Goal: Task Accomplishment & Management: Complete application form

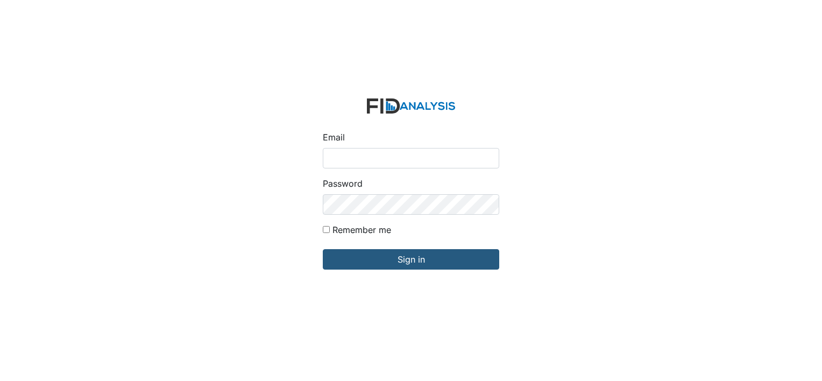
click at [361, 159] on input "Email" at bounding box center [411, 158] width 177 height 20
type input "[EMAIL_ADDRESS][DOMAIN_NAME]"
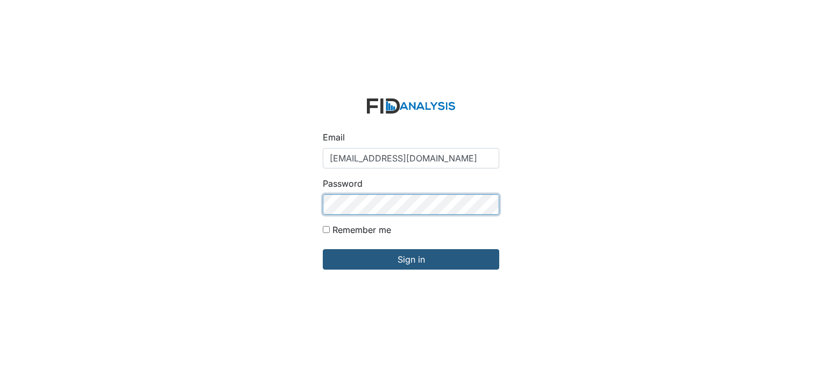
click at [323, 249] on input "Sign in" at bounding box center [411, 259] width 177 height 20
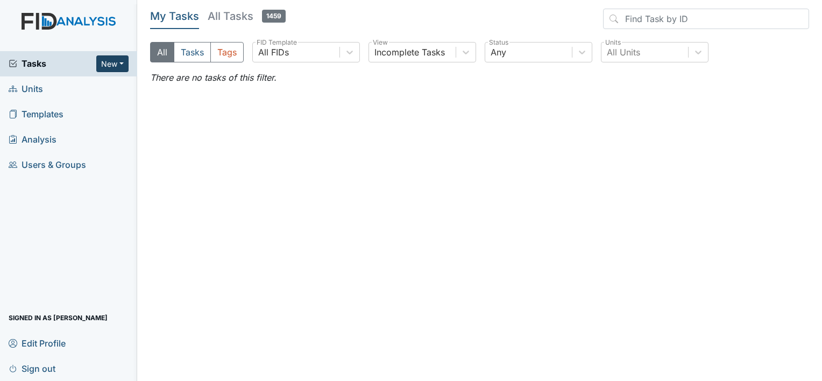
click at [108, 64] on button "New" at bounding box center [112, 63] width 32 height 17
click at [90, 80] on link "Form" at bounding box center [85, 86] width 85 height 17
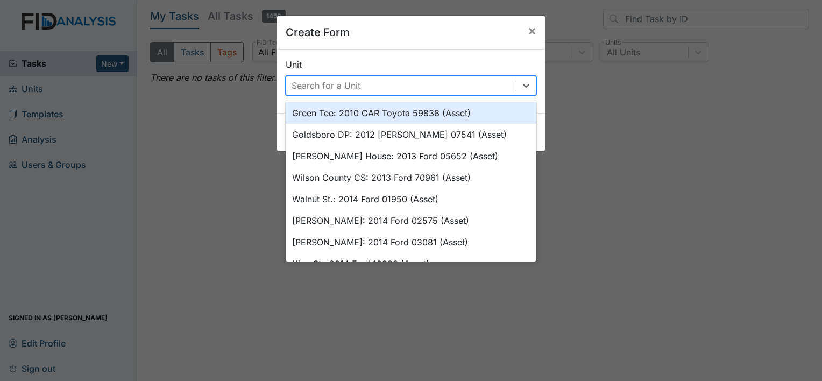
click at [300, 83] on div "Search for a Unit" at bounding box center [326, 85] width 69 height 13
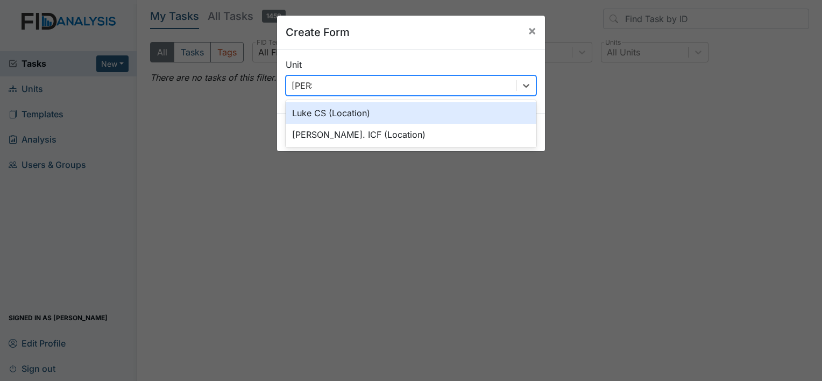
type input "Luke"
click at [314, 116] on div "Luke CS (Location)" at bounding box center [411, 113] width 251 height 22
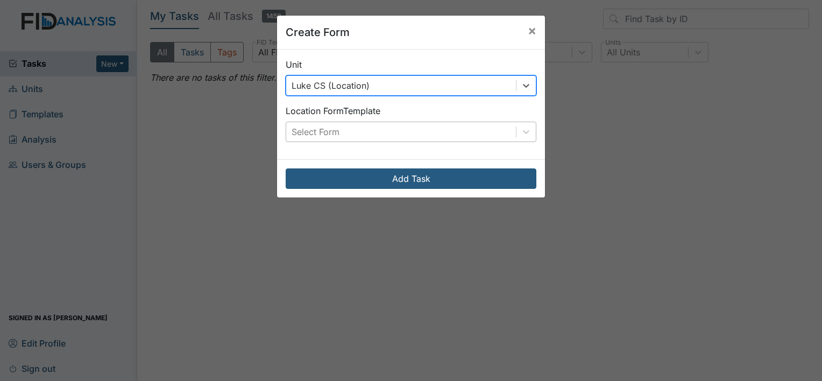
click at [332, 129] on div "Select Form" at bounding box center [316, 131] width 48 height 13
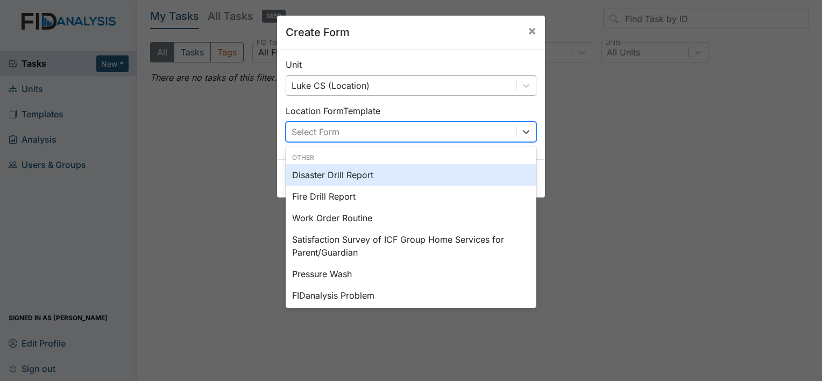
click at [379, 172] on div "Disaster Drill Report" at bounding box center [411, 175] width 251 height 22
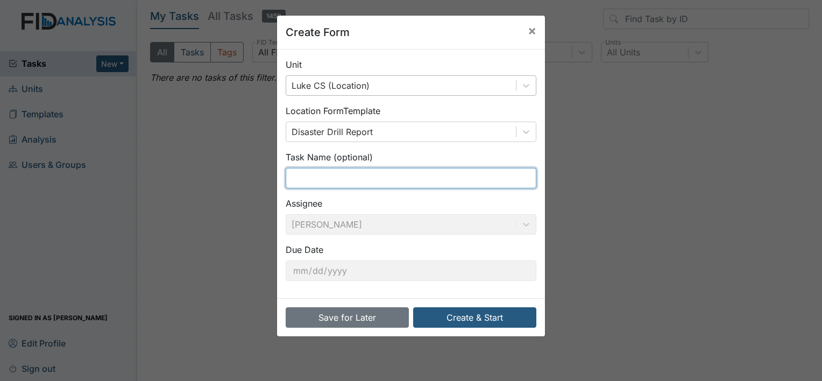
click at [327, 169] on input "text" at bounding box center [411, 178] width 251 height 20
type input "Full Scale Evacuation"
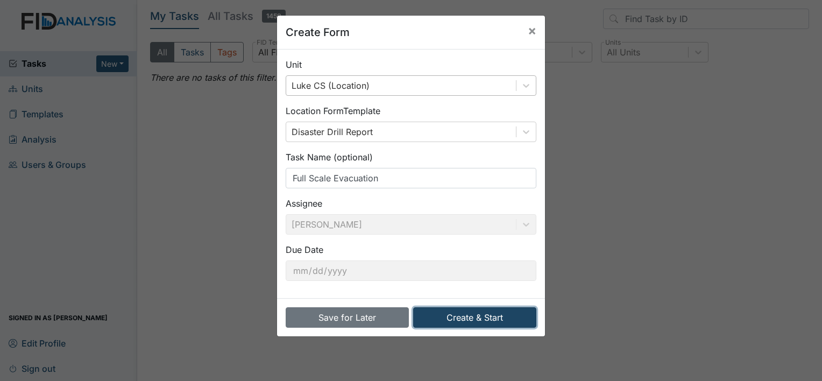
click at [462, 319] on button "Create & Start" at bounding box center [474, 317] width 123 height 20
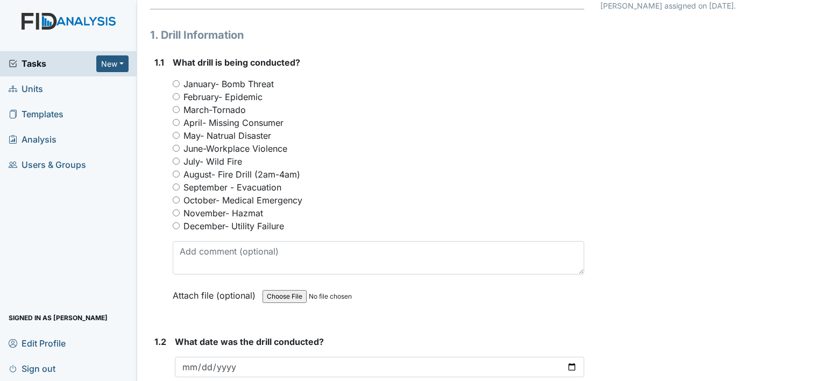
scroll to position [108, 0]
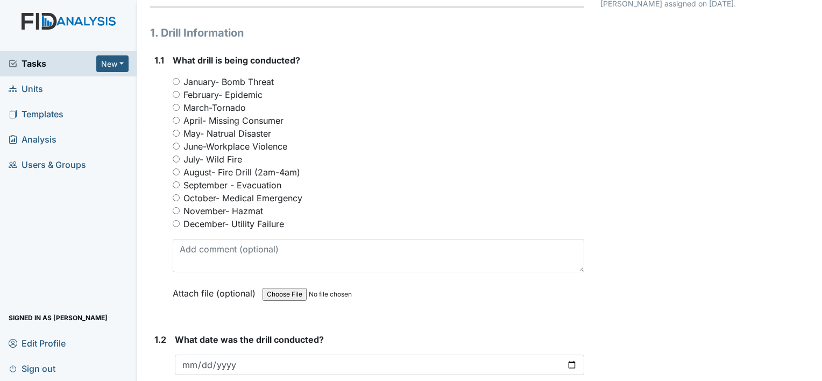
click at [177, 184] on input "September - Evacuation" at bounding box center [176, 184] width 7 height 7
radio input "true"
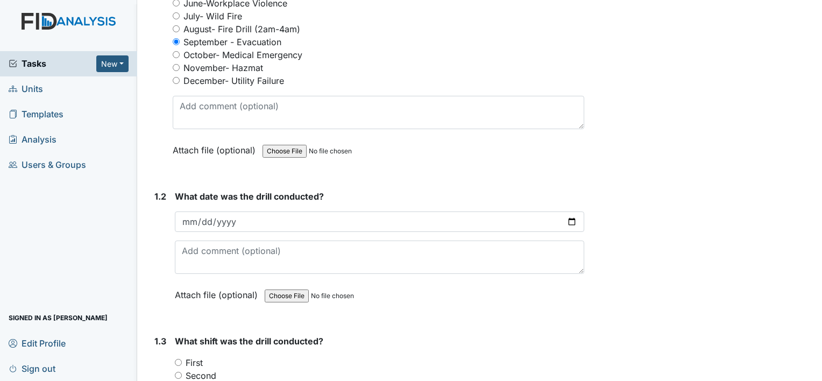
scroll to position [269, 0]
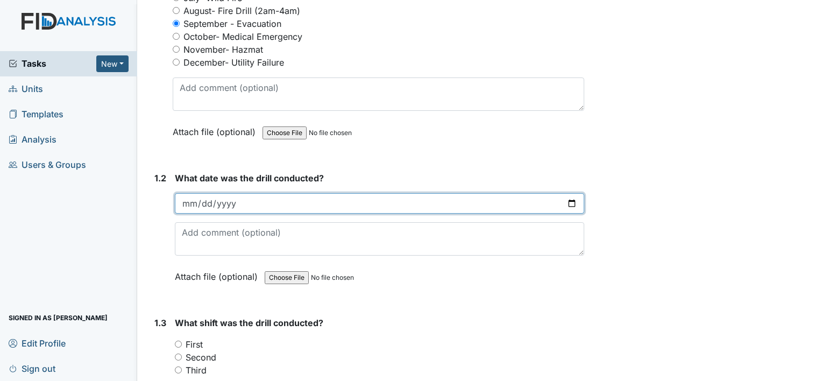
click at [234, 202] on input "date" at bounding box center [380, 203] width 410 height 20
click at [191, 200] on input "date" at bounding box center [380, 203] width 410 height 20
type input "2025-09-10"
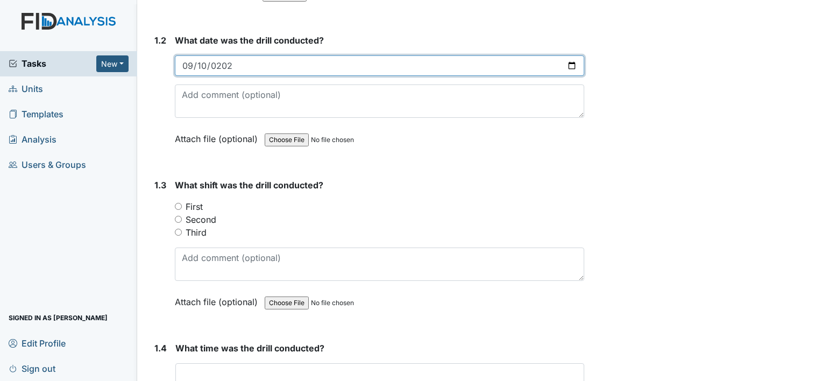
scroll to position [431, 0]
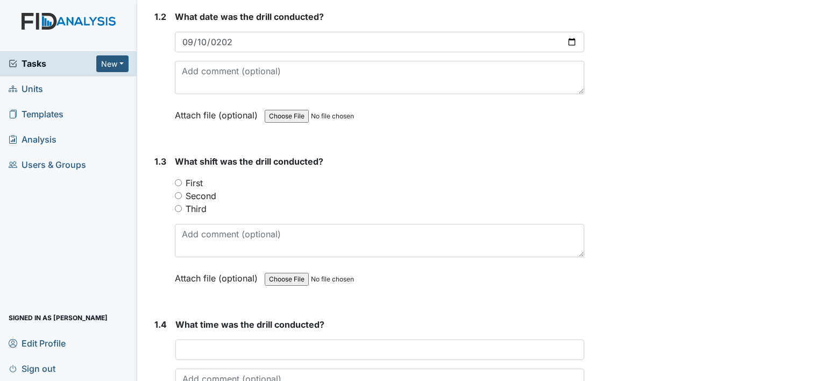
click at [179, 195] on input "Second" at bounding box center [178, 195] width 7 height 7
radio input "true"
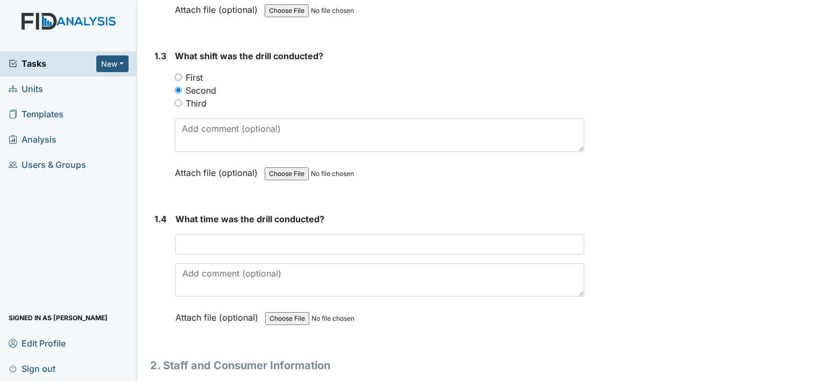
scroll to position [538, 0]
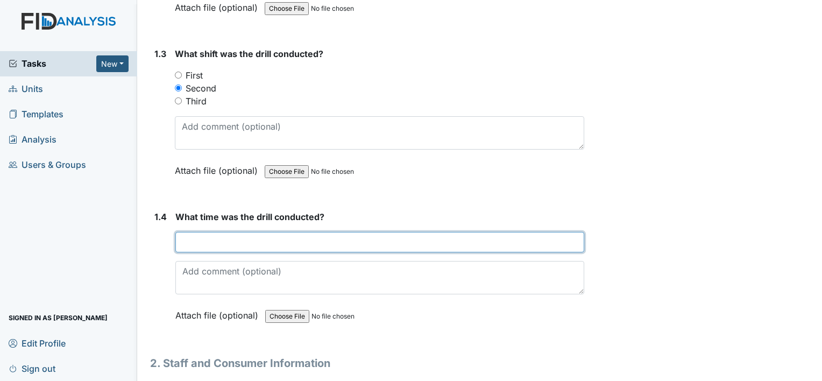
click at [194, 242] on input "text" at bounding box center [379, 242] width 409 height 20
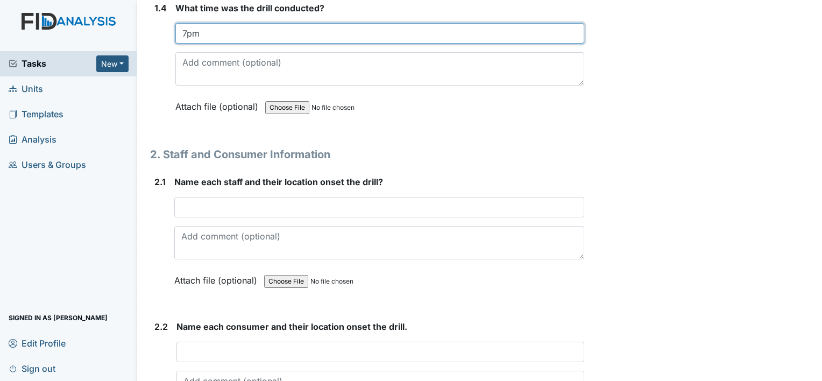
scroll to position [754, 0]
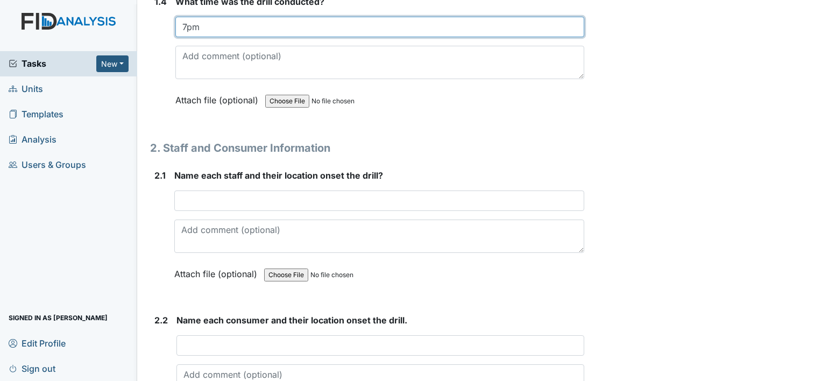
type input "7pm"
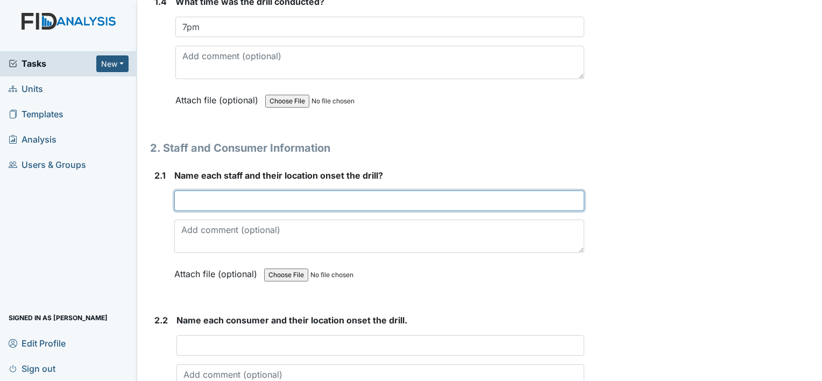
click at [217, 192] on input "text" at bounding box center [379, 201] width 410 height 20
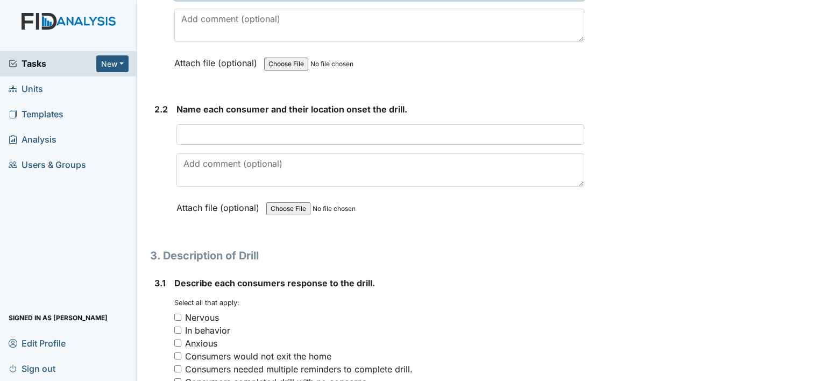
scroll to position [969, 0]
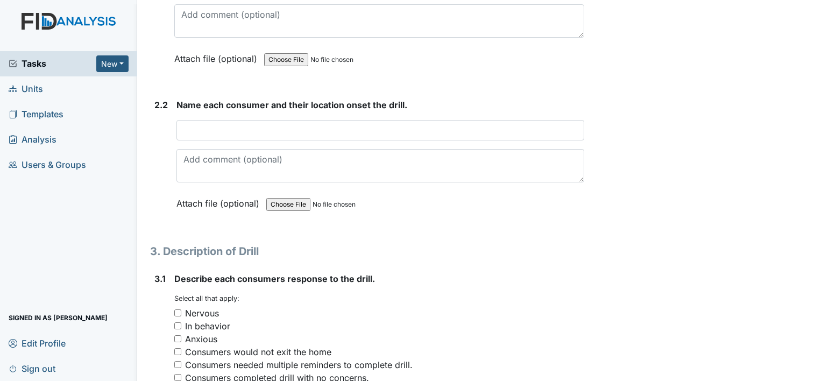
type input "Shaquela Glasper kitchen"
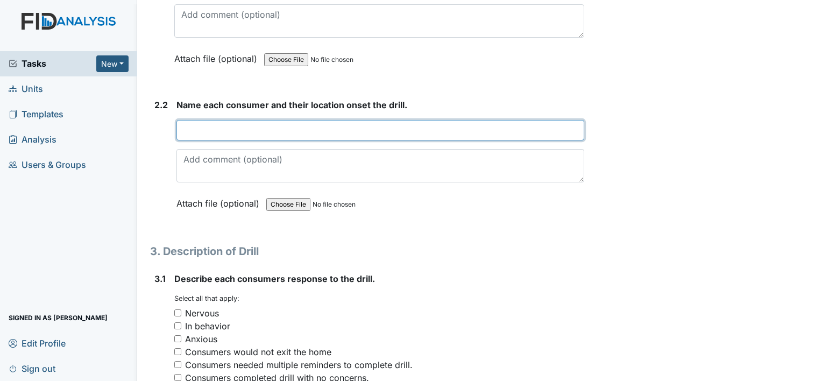
click at [191, 127] on input "text" at bounding box center [381, 130] width 408 height 20
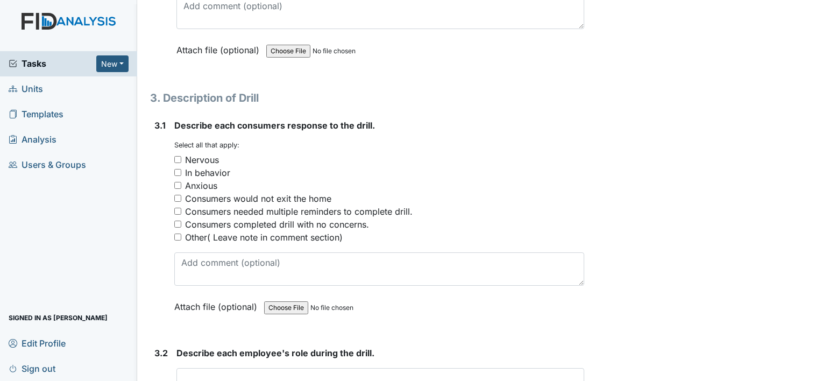
scroll to position [1130, 0]
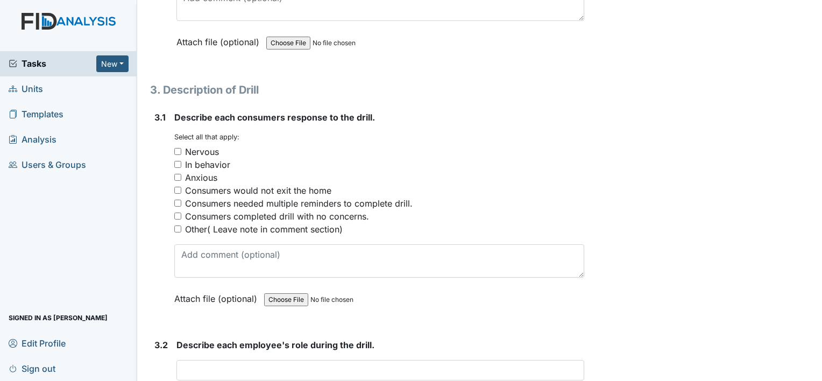
type input "WF living room MG living room LT bedroom"
click at [178, 213] on input "Consumers completed drill with no concerns." at bounding box center [177, 216] width 7 height 7
checkbox input "true"
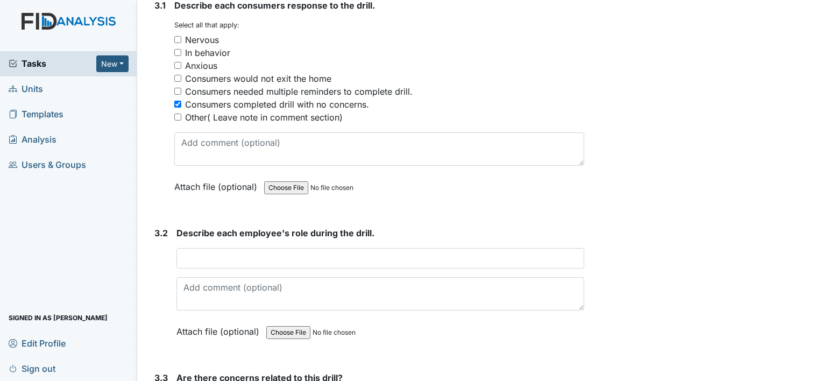
scroll to position [1292, 0]
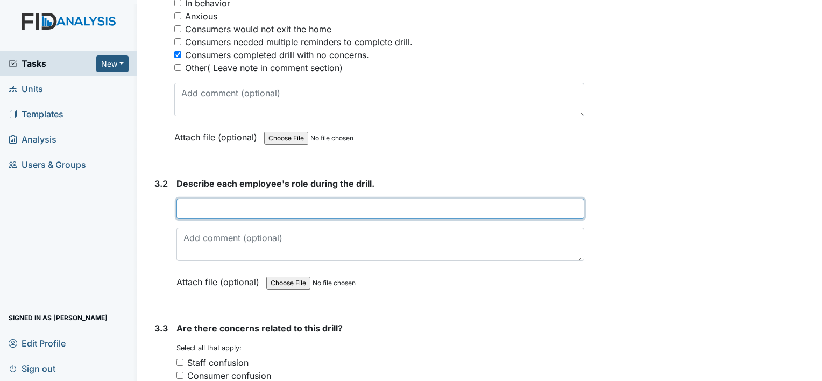
click at [195, 205] on input "text" at bounding box center [381, 209] width 408 height 20
click at [415, 206] on input "Explain to the consumer that we had to evacuate. Staff" at bounding box center [381, 209] width 408 height 20
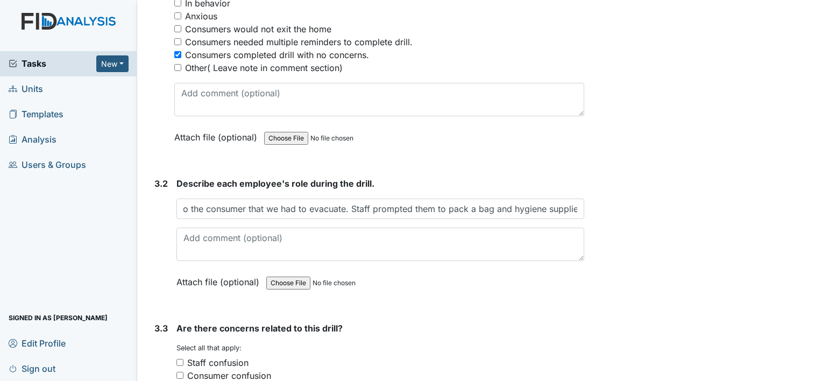
scroll to position [0, 0]
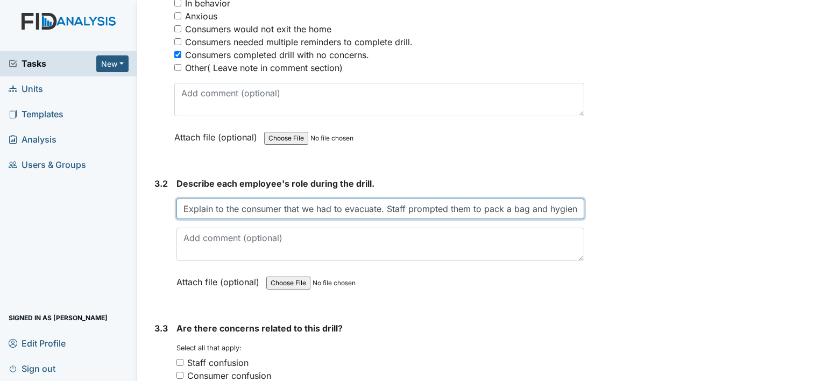
click at [575, 205] on input "Explain to the consumer that we had to evacuate. Staff prompted them to pack a …" at bounding box center [381, 209] width 408 height 20
click at [570, 206] on input "Explain to the consumer that we had to evacuate. Staff prompted them to pack a …" at bounding box center [381, 209] width 408 height 20
click at [571, 206] on input "Explain to the consumer that we had to evacuate. Staff prompted them to pack a …" at bounding box center [381, 209] width 408 height 20
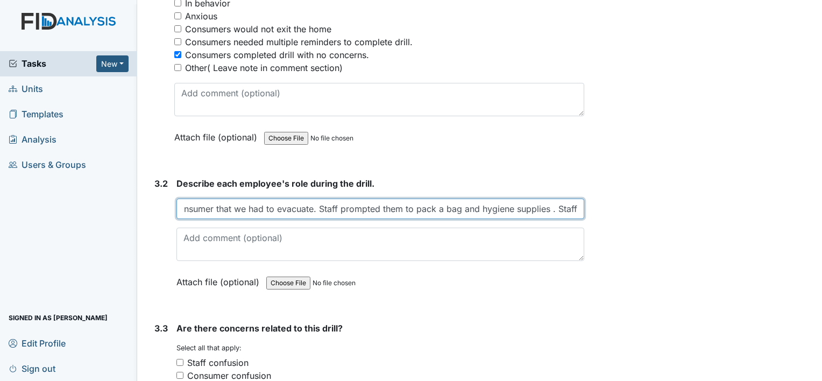
click at [571, 205] on input "Explain to the consumer that we had to evacuate. Staff prompted them to pack a …" at bounding box center [381, 209] width 408 height 20
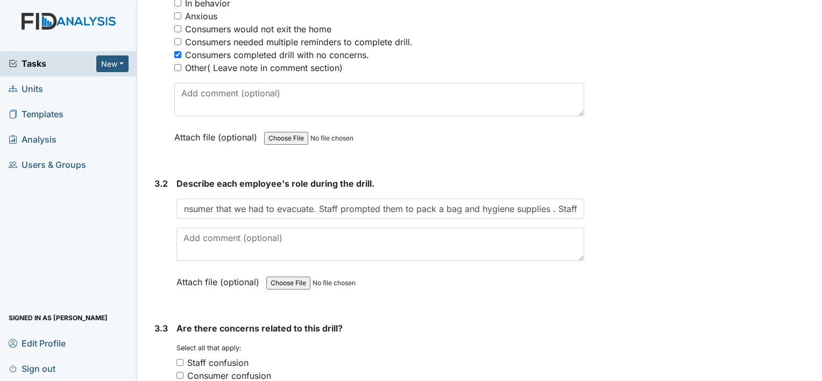
scroll to position [0, 0]
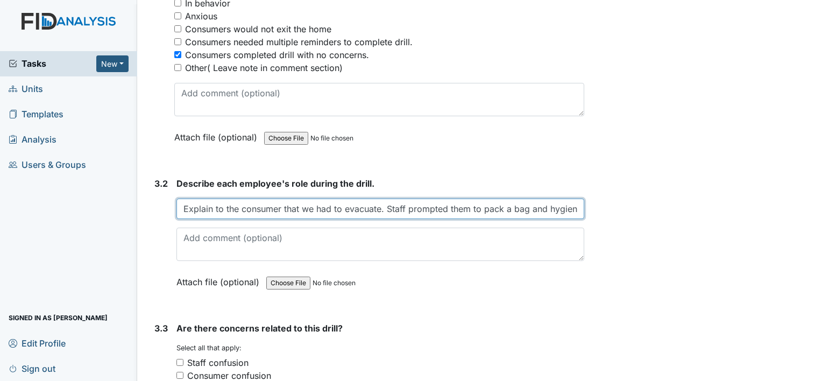
click at [566, 207] on input "Explain to the consumer that we had to evacuate. Staff prompted them to pack a …" at bounding box center [381, 209] width 408 height 20
click at [574, 205] on input "Explain to the consumer that we had to evacuate. Staff prompted them to pack a …" at bounding box center [381, 209] width 408 height 20
click at [573, 205] on input "Explain to the consumer that we had to evacuate. Staff prompted them to pack a …" at bounding box center [381, 209] width 408 height 20
click at [570, 208] on input "Explain to the consumer that we had to evacuate. Staff prompted them to pack a …" at bounding box center [381, 209] width 408 height 20
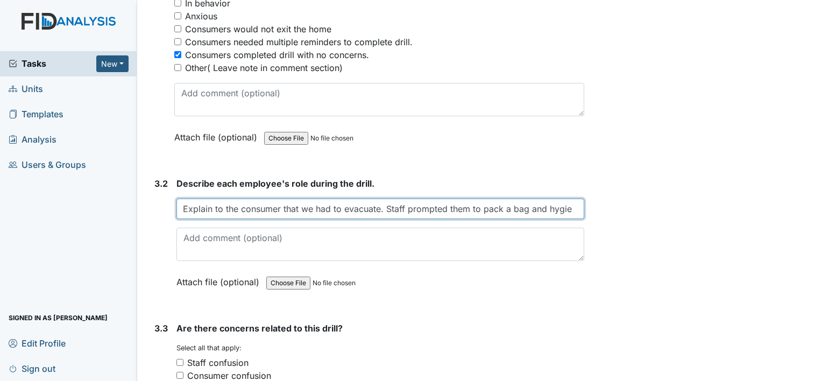
scroll to position [0, 23]
click at [569, 208] on input "Explain to the consumer that we had to evacuate. Staff prompted them to pack a …" at bounding box center [381, 209] width 408 height 20
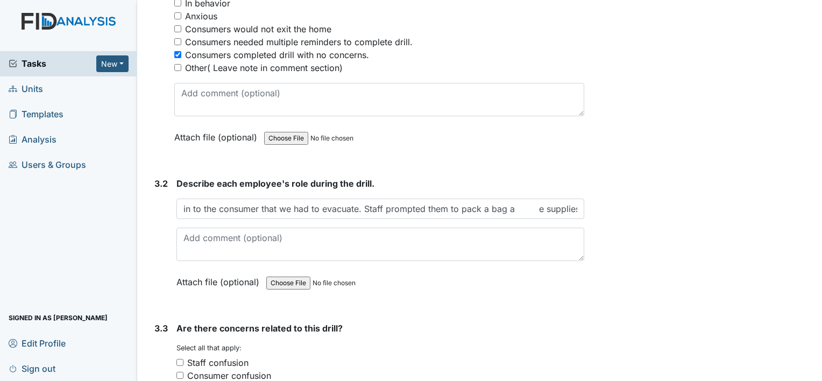
scroll to position [0, 0]
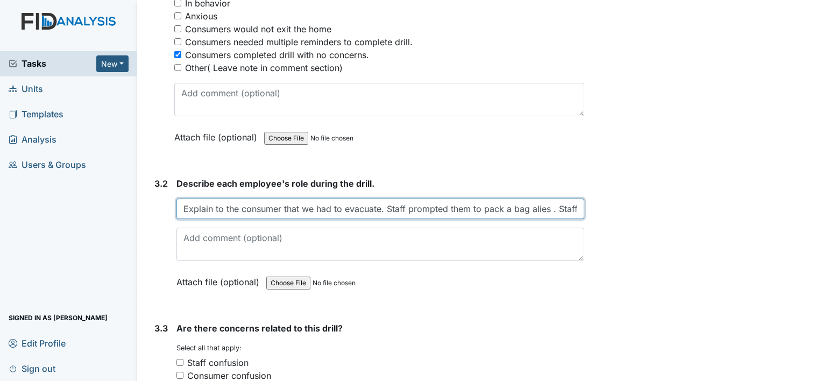
click at [574, 205] on input "Explain to the consumer that we had to evacuate. Staff prompted them to pack a …" at bounding box center [381, 209] width 408 height 20
click at [572, 203] on input "Explain to the consumer that we had to evacuate. Staff prompted them to pack a …" at bounding box center [381, 209] width 408 height 20
click at [574, 206] on input "Explain to the consumer that we had to evacuate. Staff prompted them to pack a …" at bounding box center [381, 209] width 408 height 20
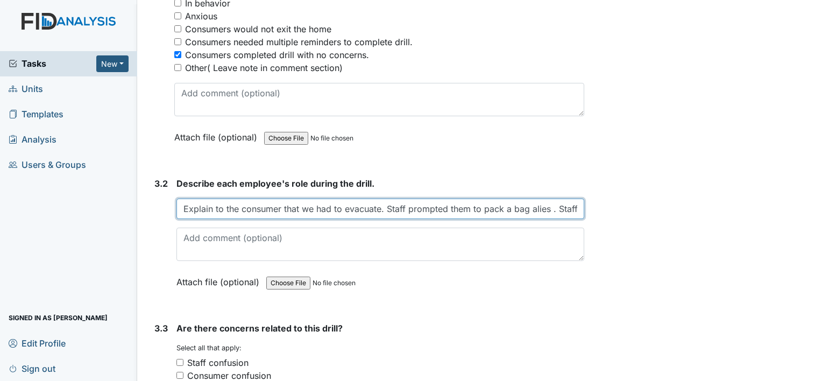
click at [572, 202] on input "Explain to the consumer that we had to evacuate. Staff prompted them to pack a …" at bounding box center [381, 209] width 408 height 20
click at [573, 201] on input "Explain to the consumer that we had to evacuate. Staff prompted them to pack a …" at bounding box center [381, 209] width 408 height 20
click at [575, 204] on input "Explain to the consumer that we had to evacuate. Staff prompted them to pack a …" at bounding box center [381, 209] width 408 height 20
click at [573, 205] on input "Explain to the consumer that we had to evacuate. Staff prompted them to pack a …" at bounding box center [381, 209] width 408 height 20
click at [564, 203] on input "Explain to the consumer that we had to evacuate. Staff prompted them to pack a …" at bounding box center [381, 209] width 408 height 20
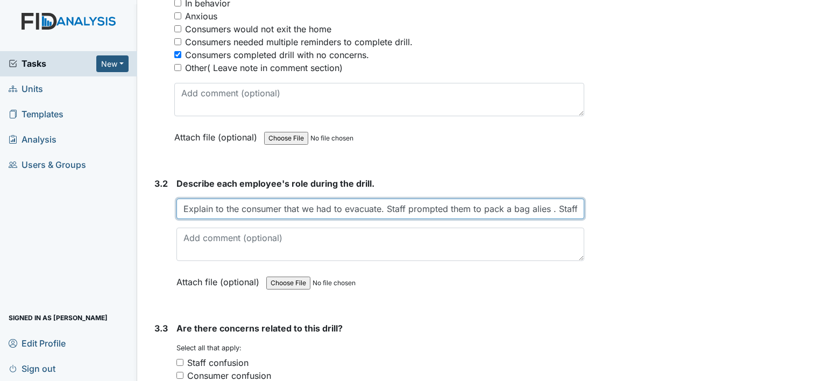
click at [579, 202] on input "Explain to the consumer that we had to evacuate. Staff prompted them to pack a …" at bounding box center [381, 209] width 408 height 20
click at [574, 202] on input "Explain to the consumer that we had to evacuate. Staff prompted them to pack a …" at bounding box center [381, 209] width 408 height 20
click at [573, 207] on input "Explain to the consumer that we had to evacuate. Staff prompted them to pack a …" at bounding box center [381, 209] width 408 height 20
click at [517, 203] on input "Explain to the consumer that we had to evacuate. Staff prompted them to pack a …" at bounding box center [381, 209] width 408 height 20
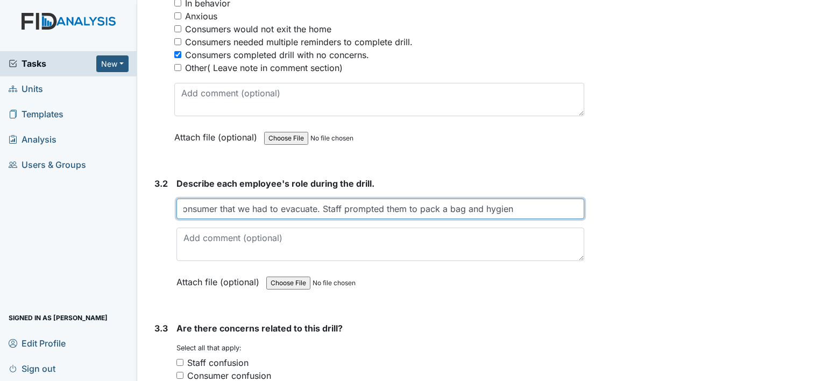
click at [513, 204] on input "Explain to the consumer that we had to evacuate. Staff prompted them to pack a …" at bounding box center [381, 209] width 408 height 20
click at [516, 207] on input "Explain to the consumer that we had to evacuate. Staff prompted them to pack a …" at bounding box center [381, 209] width 408 height 20
click at [575, 208] on input "Explain to the consumer that we had to evacuate. Staff prompted them to pack a …" at bounding box center [381, 209] width 408 height 20
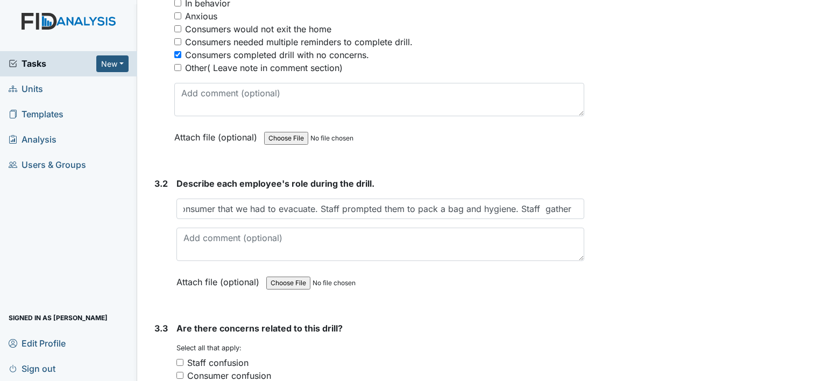
scroll to position [0, 0]
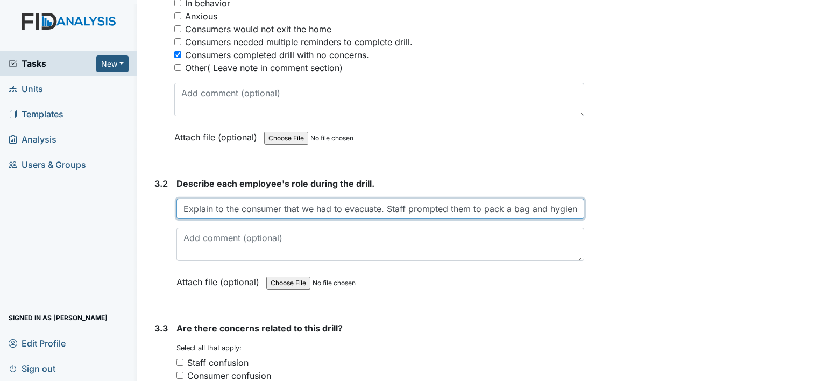
click at [571, 207] on input "Explain to the consumer that we had to evacuate. Staff prompted them to pack a …" at bounding box center [381, 209] width 408 height 20
click at [575, 203] on input "Explain to the consumer that we had to evacuate. Staff prompted them to pack a …" at bounding box center [381, 209] width 408 height 20
click at [573, 204] on input "Explain to the consumer that we had to evacuate. Staff prompted them to pack a …" at bounding box center [381, 209] width 408 height 20
click at [575, 205] on input "Explain to the consumer that we had to evacuate. Staff prompted them to pack a …" at bounding box center [381, 209] width 408 height 20
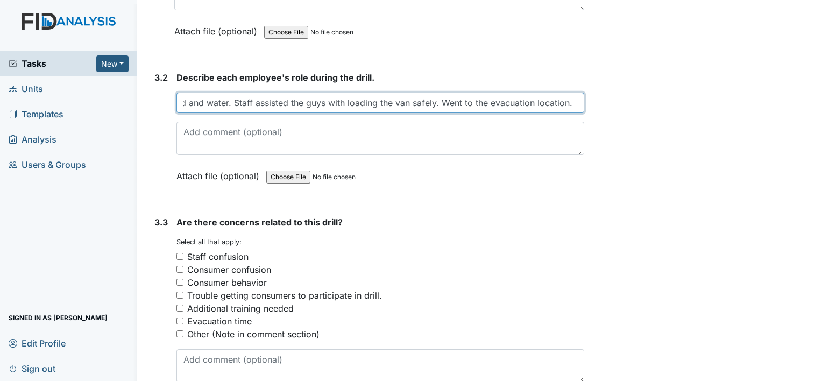
scroll to position [1453, 0]
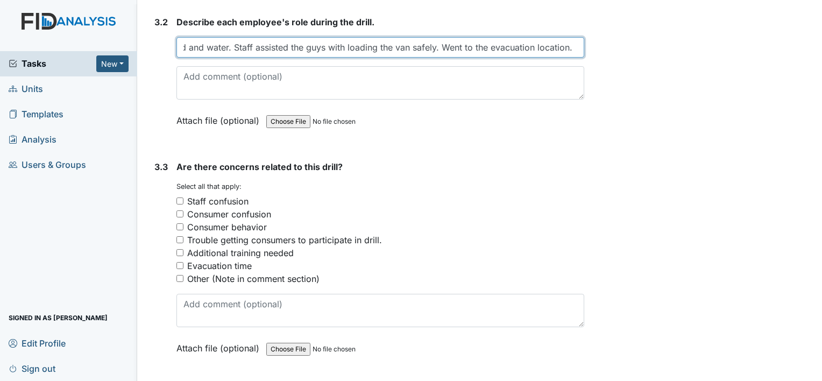
type input "Explain to the consumer that we had to evacuate. Staff prompted them to pack a …"
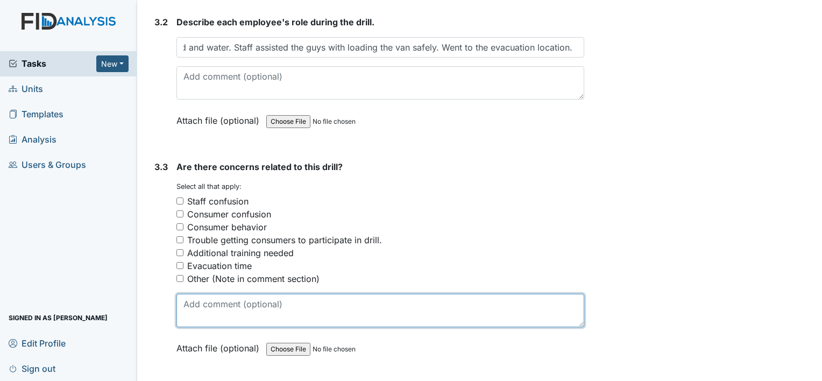
scroll to position [0, 0]
click at [192, 303] on textarea at bounding box center [381, 310] width 408 height 33
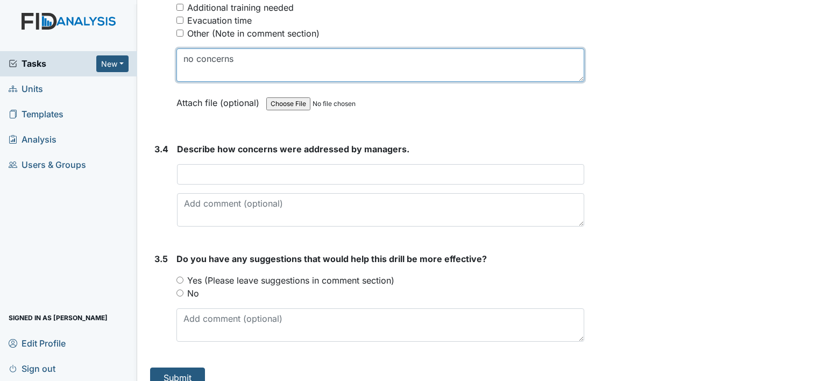
scroll to position [1708, 0]
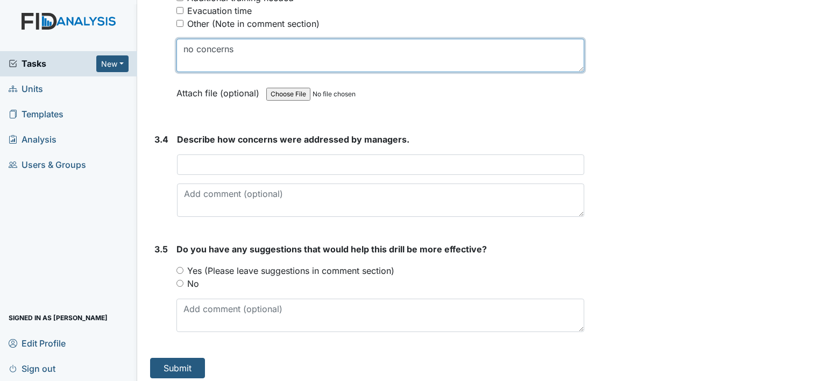
type textarea "no concerns"
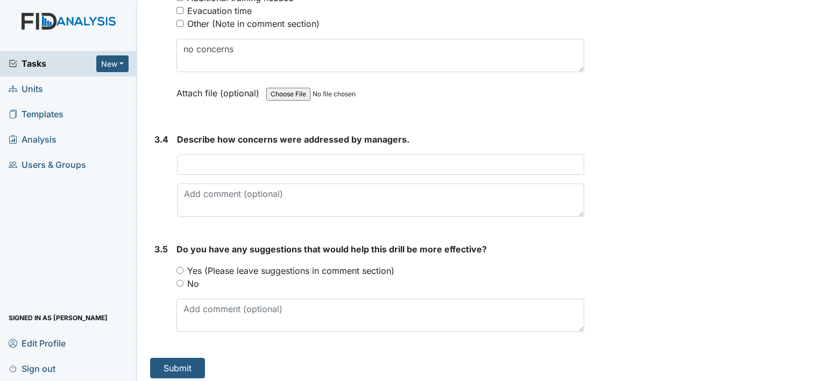
click at [230, 149] on div "Describe how concerns were addressed by managers. This field is required." at bounding box center [380, 175] width 407 height 84
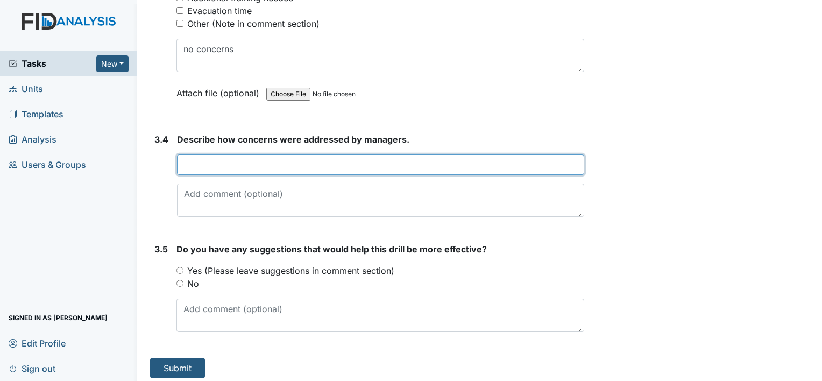
click at [183, 154] on input "text" at bounding box center [380, 164] width 407 height 20
type input "no concerns"
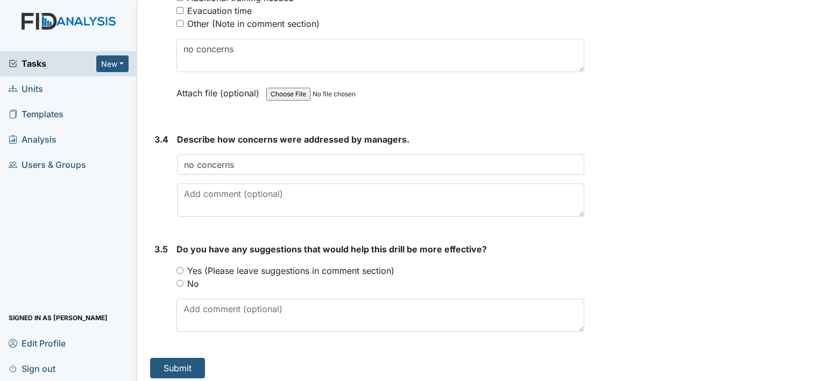
click at [181, 280] on input "No" at bounding box center [180, 283] width 7 height 7
radio input "true"
click at [187, 358] on button "Submit" at bounding box center [177, 368] width 55 height 20
